Goal: Information Seeking & Learning: Learn about a topic

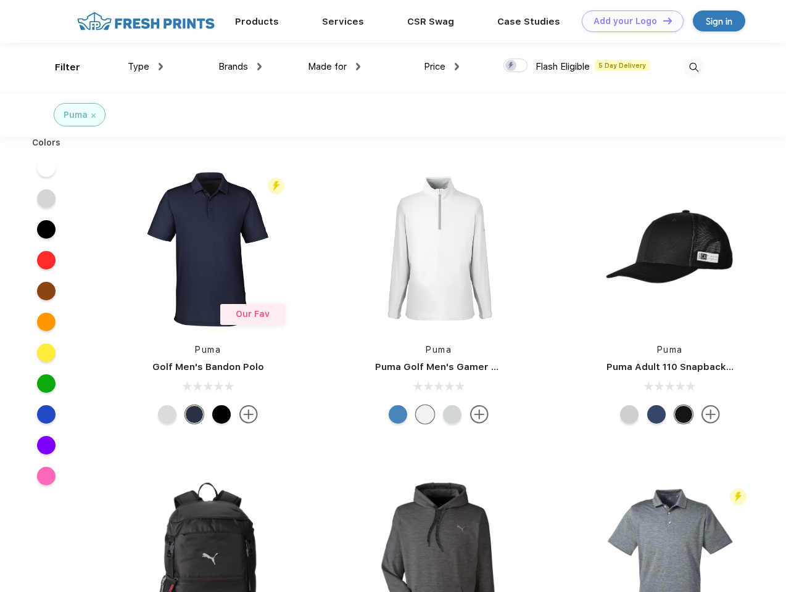
click at [628, 21] on link "Add your Logo Design Tool" at bounding box center [632, 21] width 102 height 22
click at [0, 0] on div "Design Tool" at bounding box center [0, 0] width 0 height 0
click at [662, 20] on link "Add your Logo Design Tool" at bounding box center [632, 21] width 102 height 22
click at [59, 67] on div "Filter" at bounding box center [67, 67] width 25 height 14
click at [146, 67] on span "Type" at bounding box center [139, 66] width 22 height 11
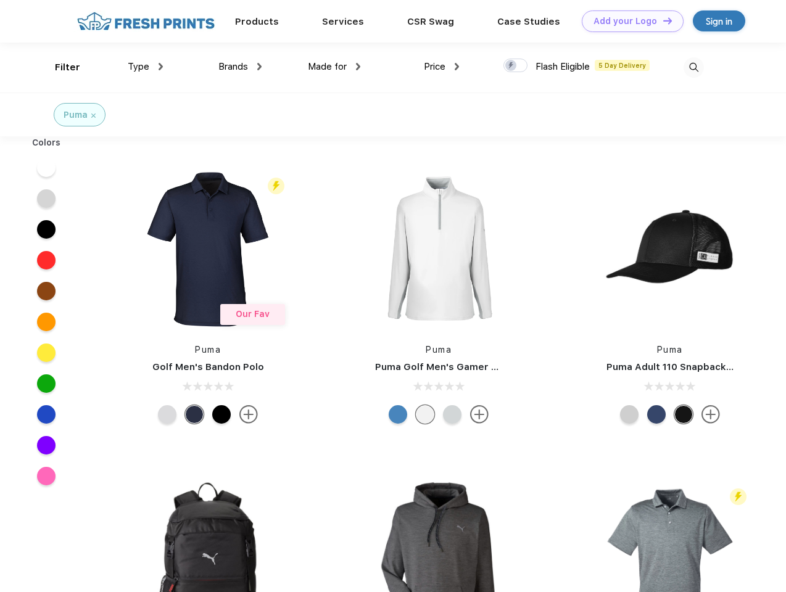
click at [240, 67] on span "Brands" at bounding box center [233, 66] width 30 height 11
click at [334, 67] on span "Made for" at bounding box center [327, 66] width 39 height 11
click at [441, 67] on span "Price" at bounding box center [435, 66] width 22 height 11
click at [515, 66] on div at bounding box center [515, 66] width 24 height 14
click at [511, 66] on input "checkbox" at bounding box center [507, 62] width 8 height 8
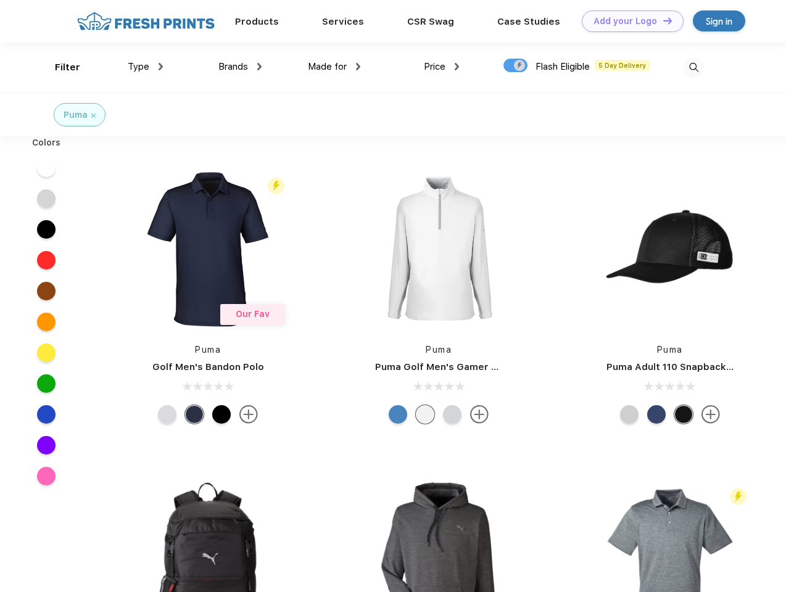
click at [693, 67] on img at bounding box center [693, 67] width 20 height 20
